Goal: Task Accomplishment & Management: Use online tool/utility

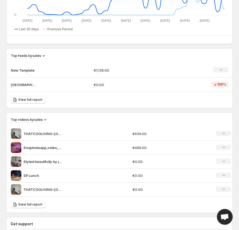
scroll to position [302, 0]
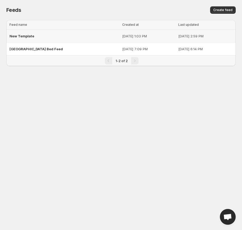
click at [29, 37] on span "New Template" at bounding box center [21, 36] width 25 height 4
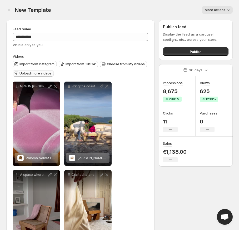
click at [40, 75] on span "Upload more videos" at bounding box center [35, 73] width 32 height 4
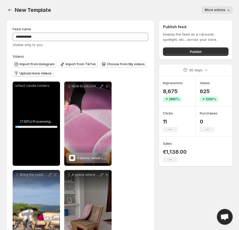
click at [43, 73] on span "Upload more videos" at bounding box center [35, 73] width 32 height 4
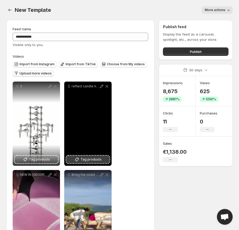
click at [96, 159] on span "Tag products" at bounding box center [90, 159] width 21 height 5
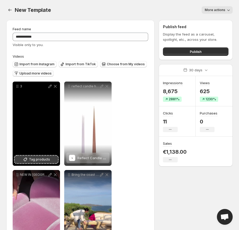
click at [33, 161] on span "Tag products" at bounding box center [39, 159] width 21 height 5
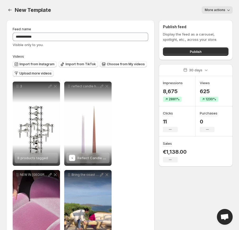
click at [143, 9] on div "More actions" at bounding box center [144, 9] width 175 height 7
